Goal: Transaction & Acquisition: Download file/media

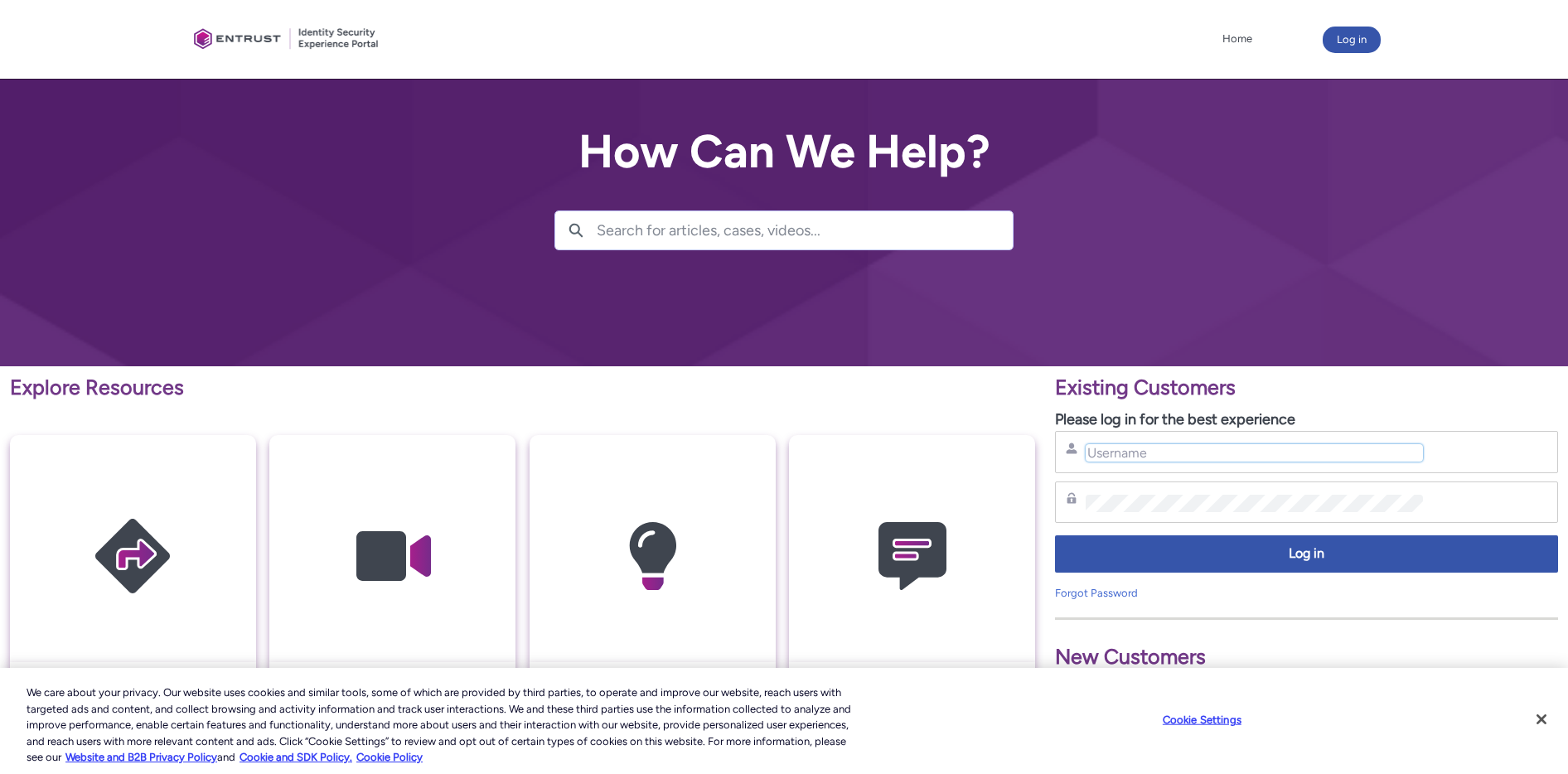
click at [1161, 454] on input "Username" at bounding box center [1254, 453] width 336 height 18
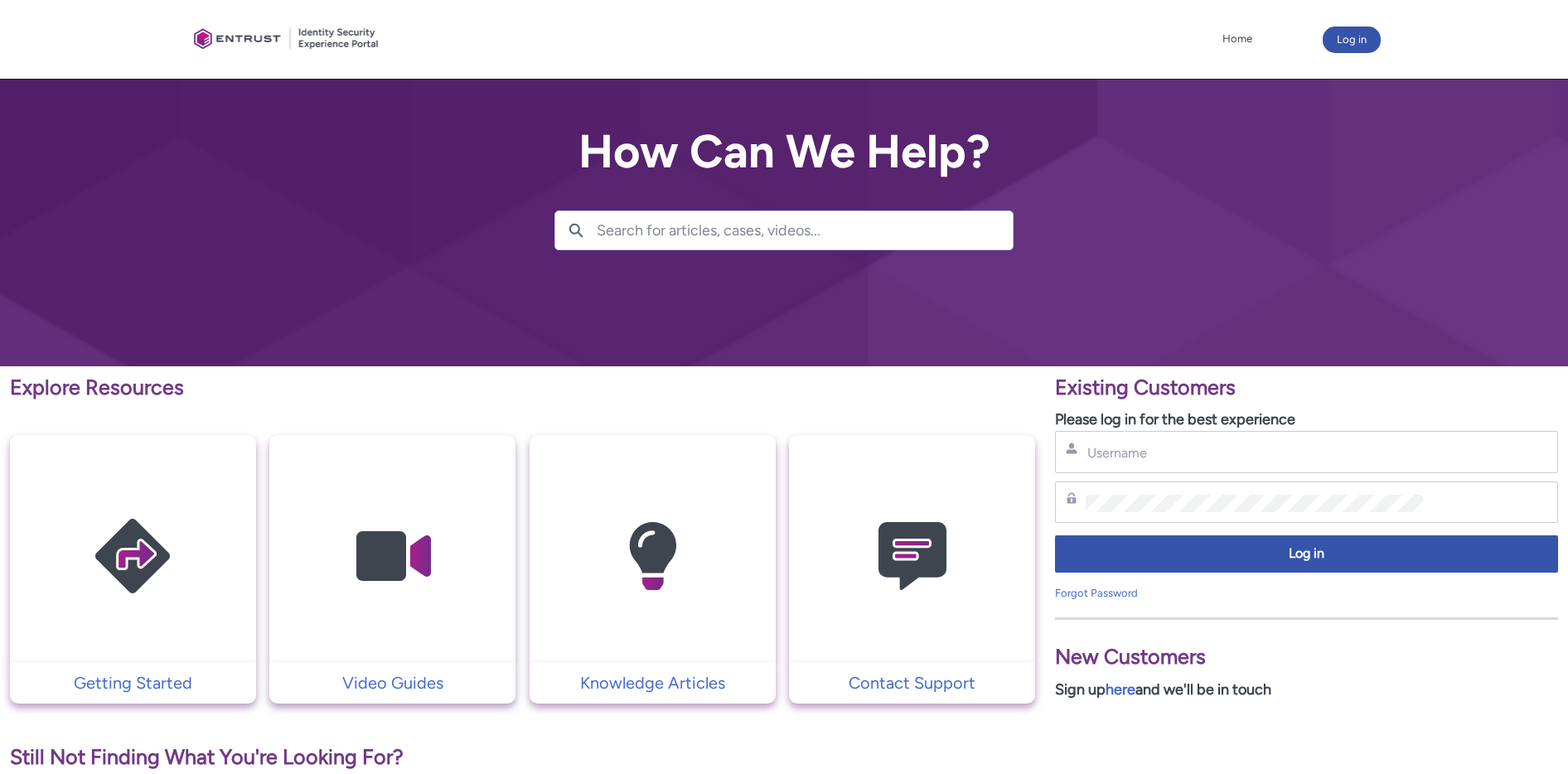
type input "[PERSON_NAME][EMAIL_ADDRESS][PERSON_NAME][DOMAIN_NAME]"
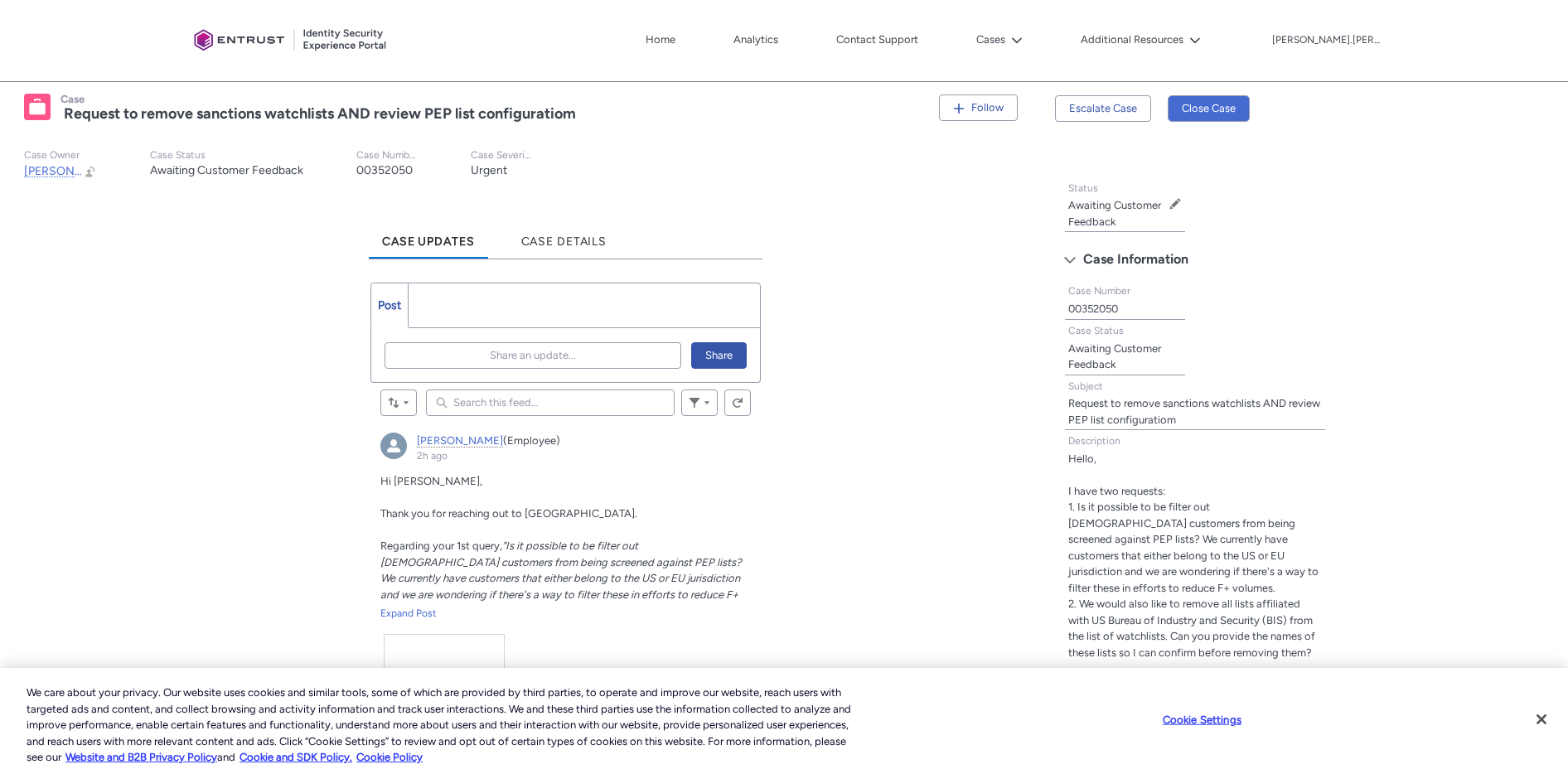
scroll to position [389, 0]
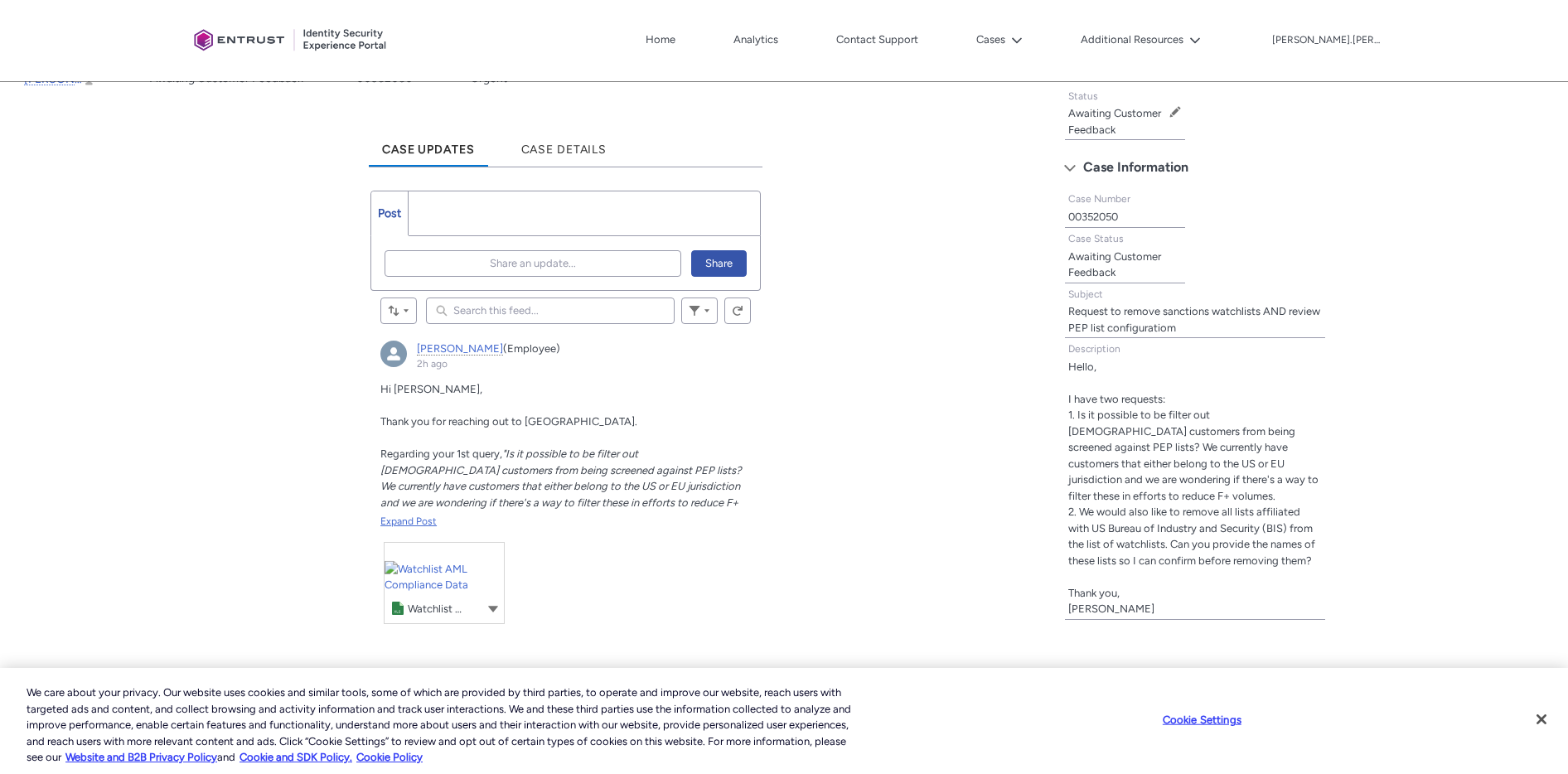
click at [412, 520] on div "Expand Post" at bounding box center [566, 521] width 370 height 15
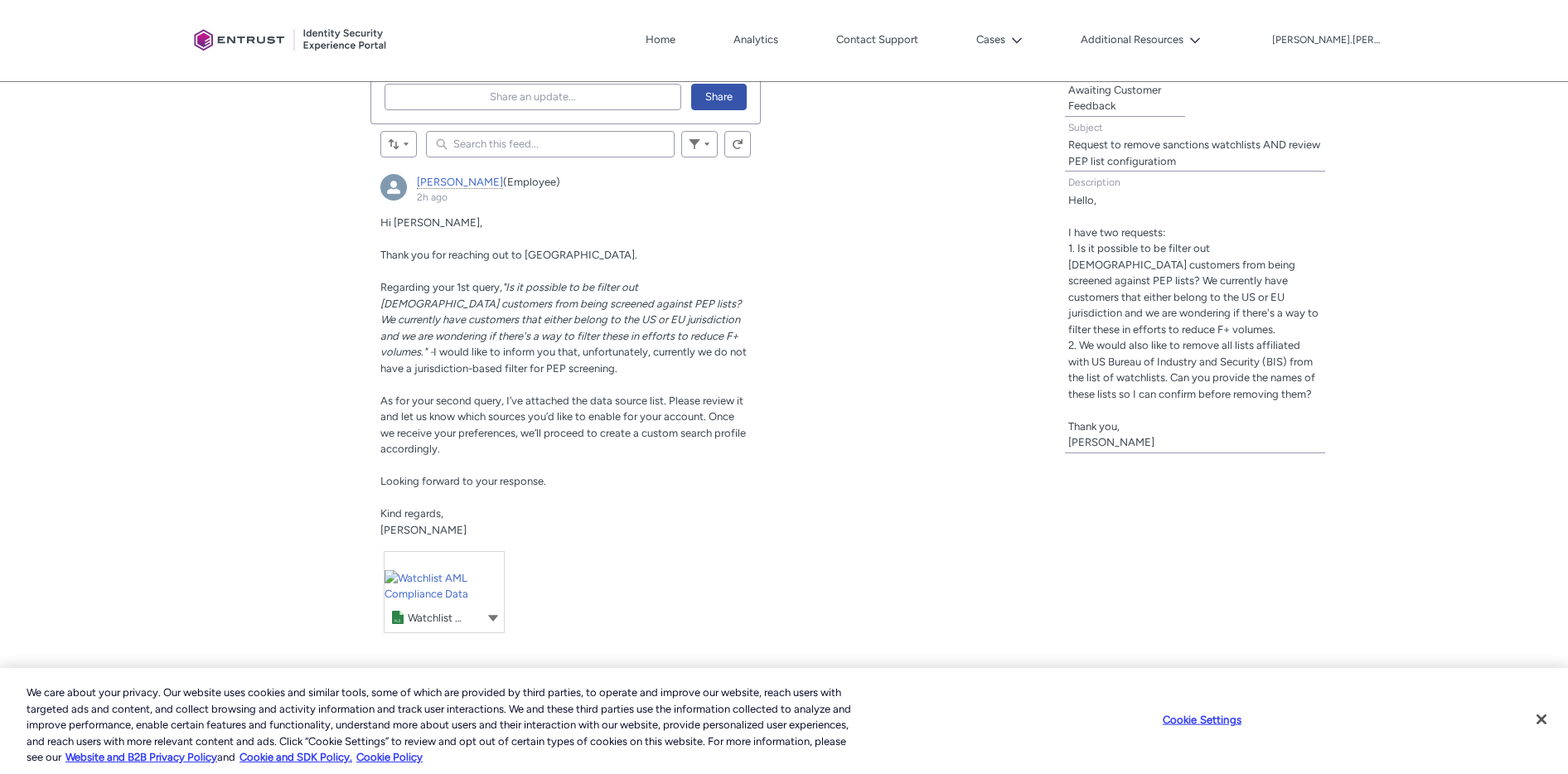
scroll to position [565, 0]
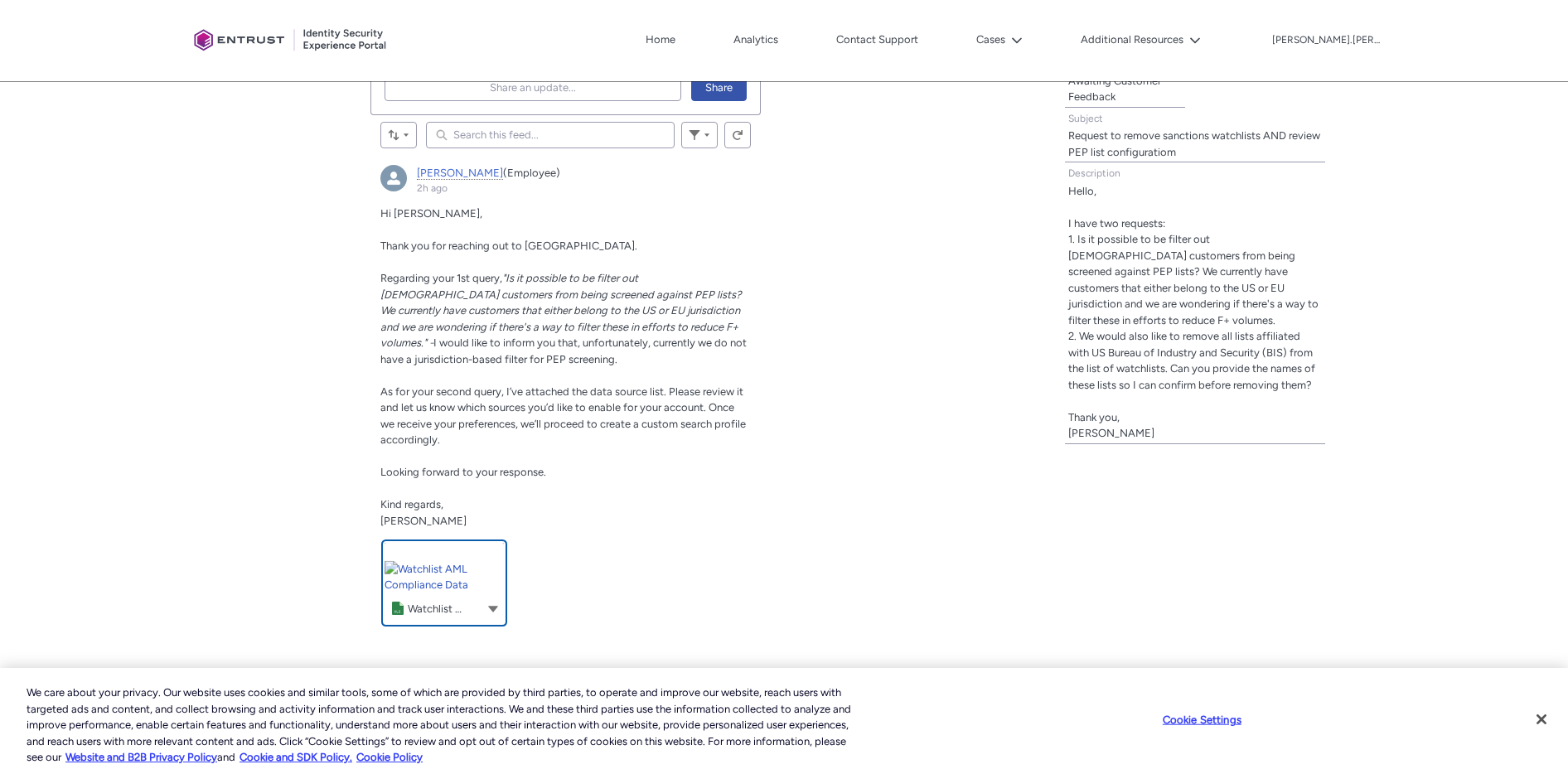
click at [474, 571] on link "Mayank, 2h ago" at bounding box center [444, 583] width 119 height 81
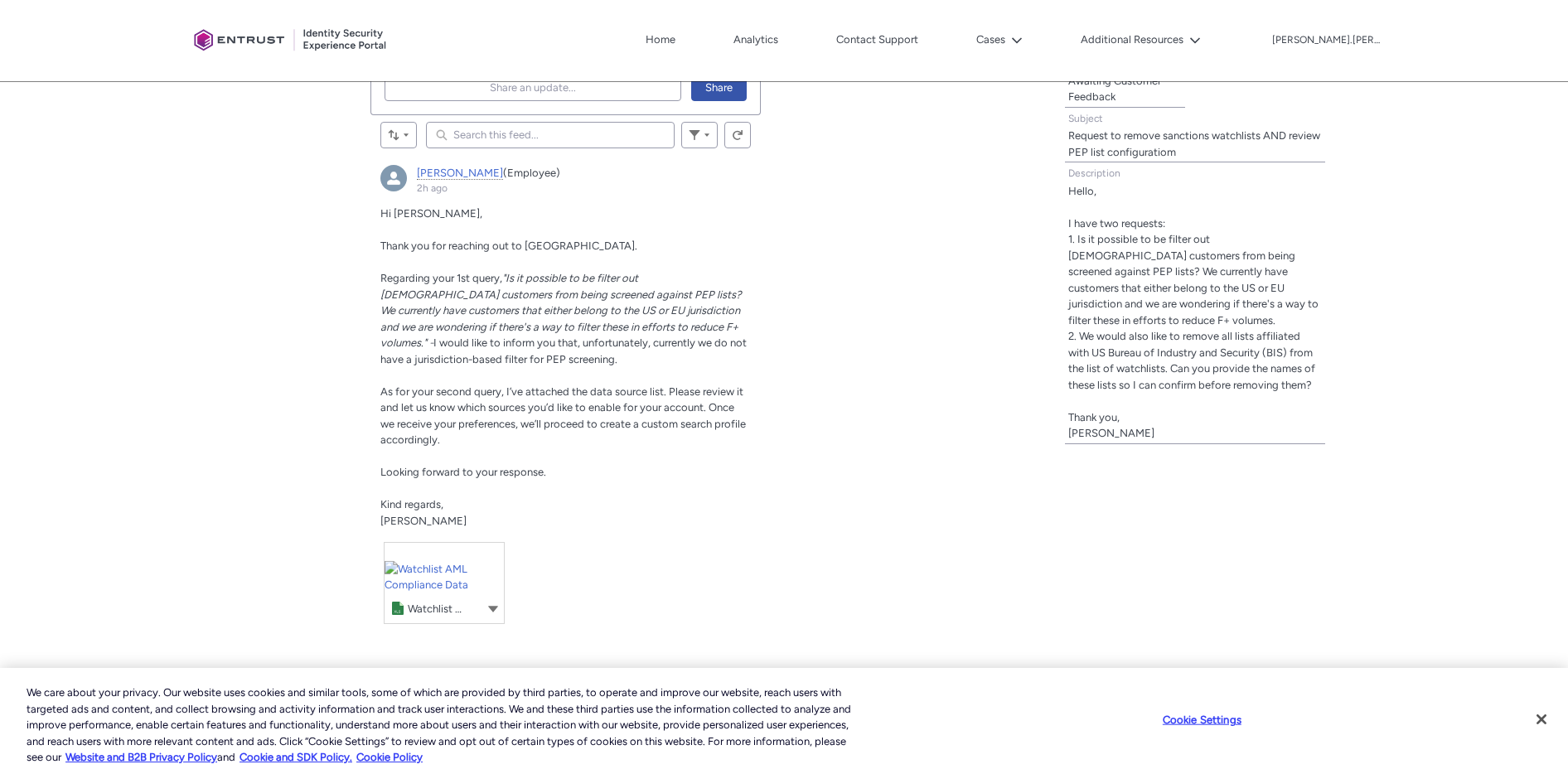
click at [489, 611] on icon "Mayank, 2h ago" at bounding box center [493, 609] width 13 height 13
click at [518, 635] on link "Download" at bounding box center [535, 636] width 95 height 28
